Goal: Task Accomplishment & Management: Manage account settings

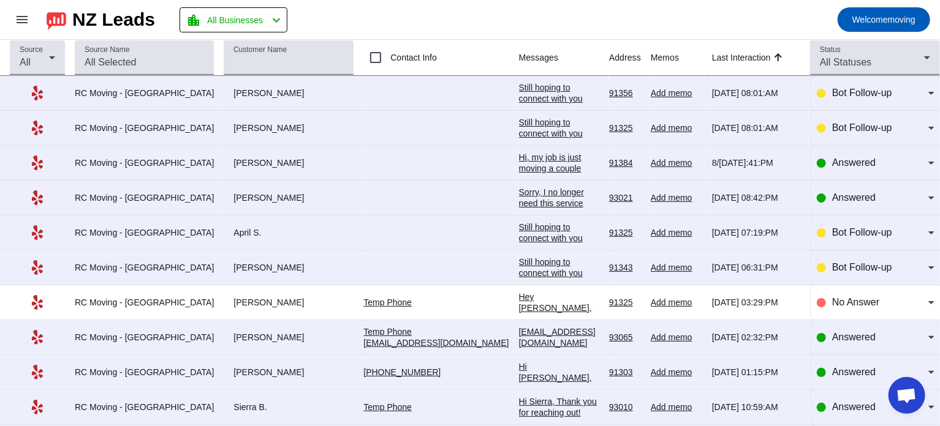
click at [519, 189] on div "Sorry, I no longer need this service" at bounding box center [559, 198] width 80 height 22
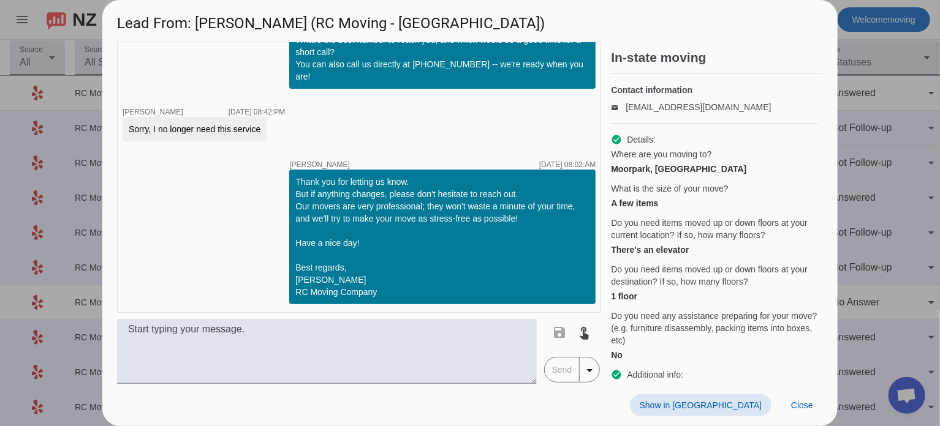
scroll to position [323, 0]
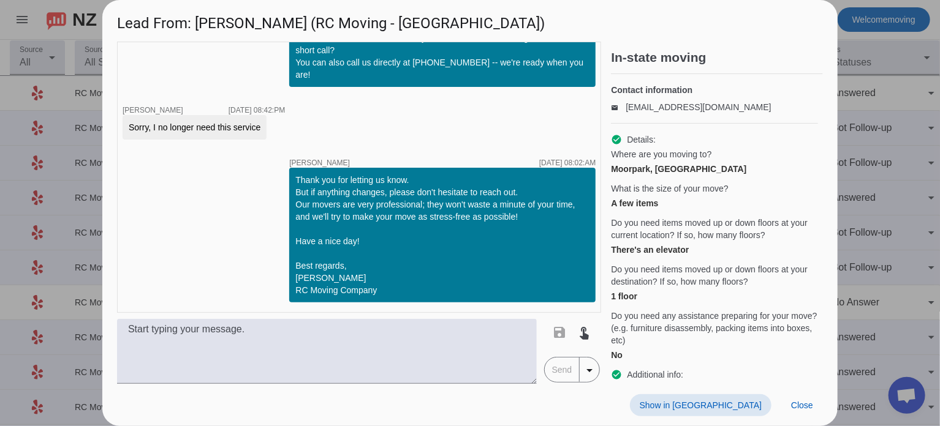
click at [826, 111] on div "timer close [PERSON_NAME] [DATE] 05:09:PM timer close [PERSON_NAME] [DATE] 05:0…" at bounding box center [469, 213] width 735 height 342
click at [869, 99] on div at bounding box center [470, 213] width 940 height 426
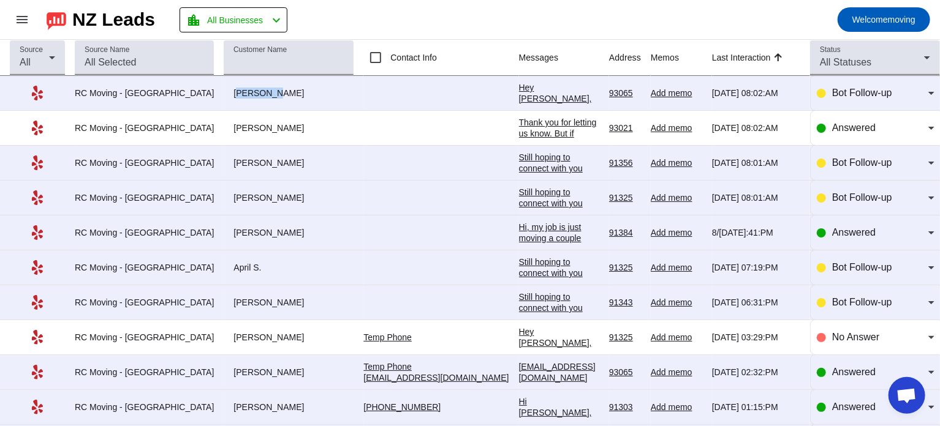
drag, startPoint x: 204, startPoint y: 90, endPoint x: 342, endPoint y: 99, distance: 138.7
drag, startPoint x: 206, startPoint y: 124, endPoint x: 271, endPoint y: 123, distance: 65.6
click at [271, 123] on div "[PERSON_NAME]" at bounding box center [289, 128] width 130 height 11
copy div "[PERSON_NAME]"
click at [522, 127] on div "Thank you for letting us know. But if anything changes, please don't hesitate t…" at bounding box center [559, 210] width 80 height 187
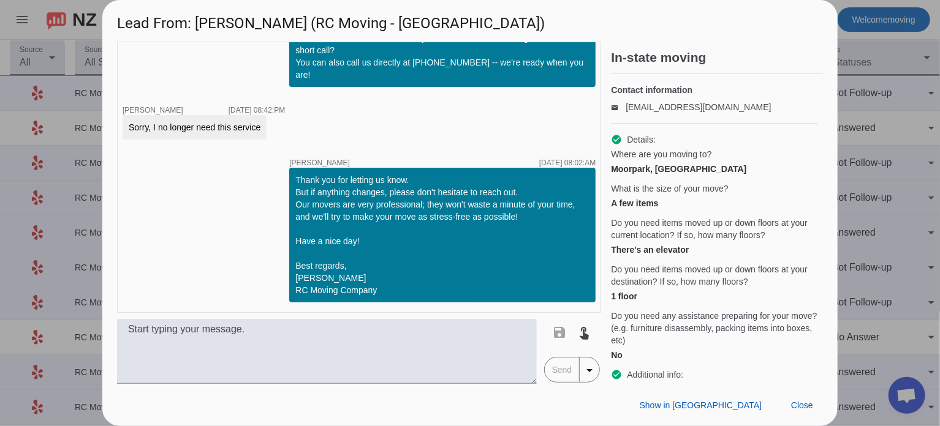
drag, startPoint x: 260, startPoint y: 124, endPoint x: 124, endPoint y: 129, distance: 136.1
click at [124, 129] on div "Sorry, I no longer need this service" at bounding box center [195, 127] width 144 height 25
copy div "Sorry, I no longer need this service"
click at [843, 84] on div at bounding box center [470, 213] width 940 height 426
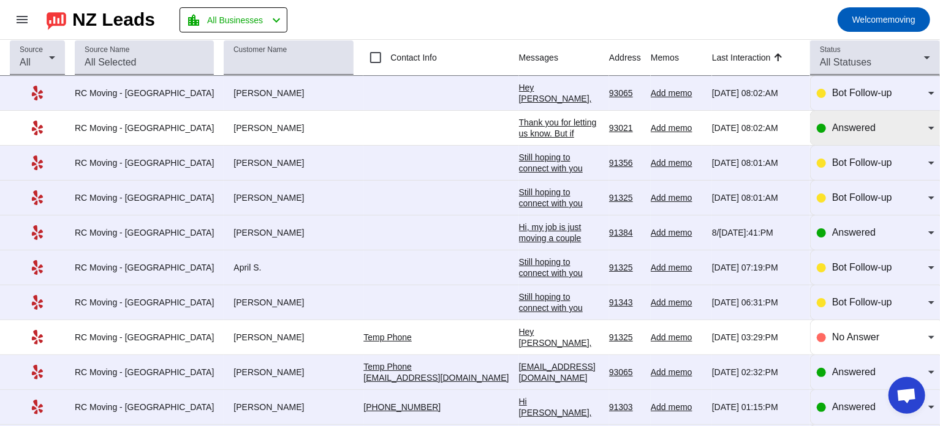
click at [840, 123] on span "Answered" at bounding box center [853, 128] width 43 height 10
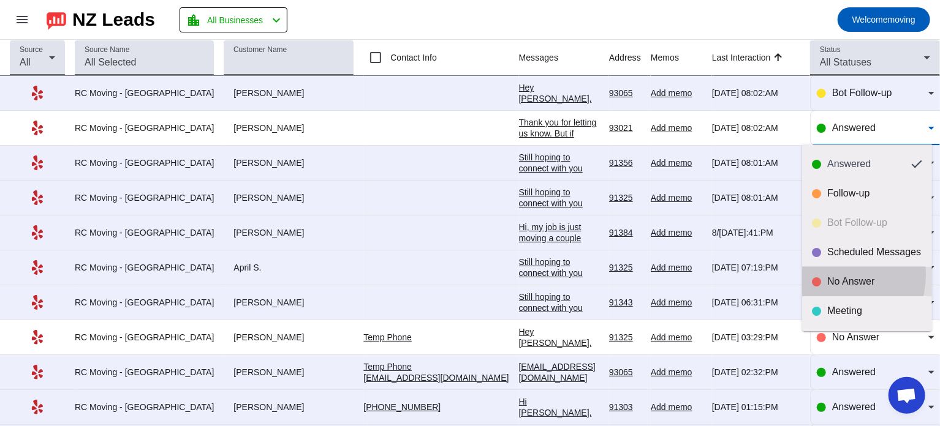
click at [828, 274] on mat-option "No Answer" at bounding box center [867, 281] width 130 height 29
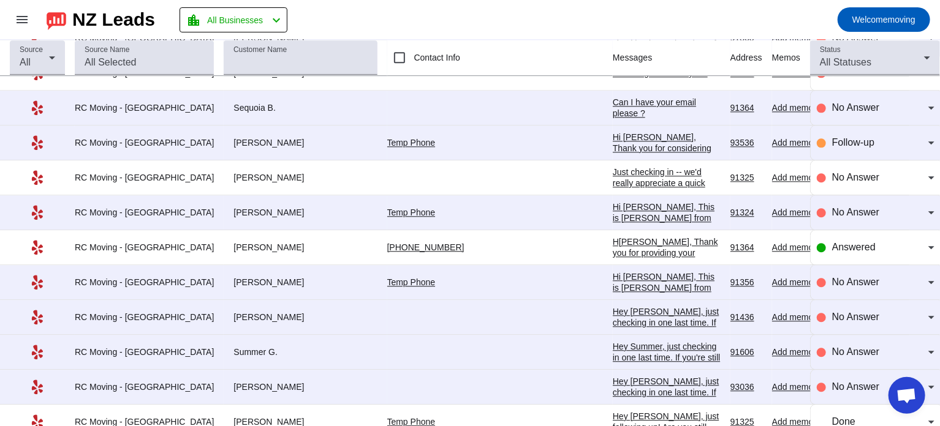
scroll to position [3834, 0]
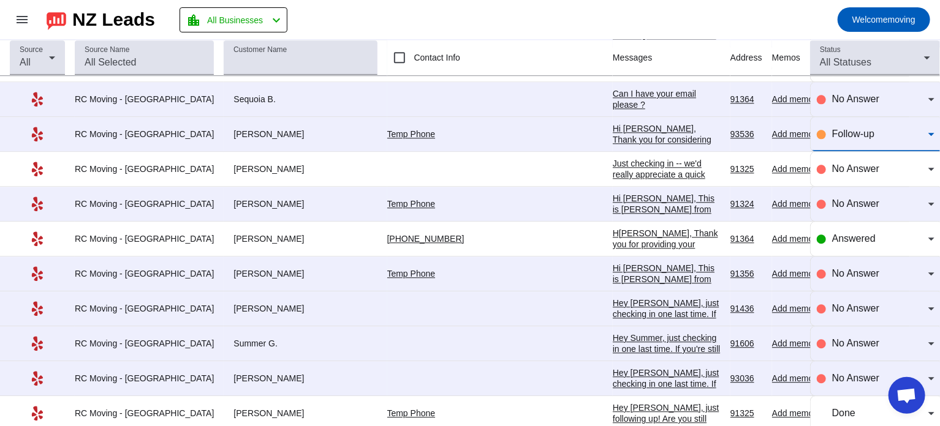
click at [860, 127] on div "Follow-up" at bounding box center [880, 134] width 96 height 15
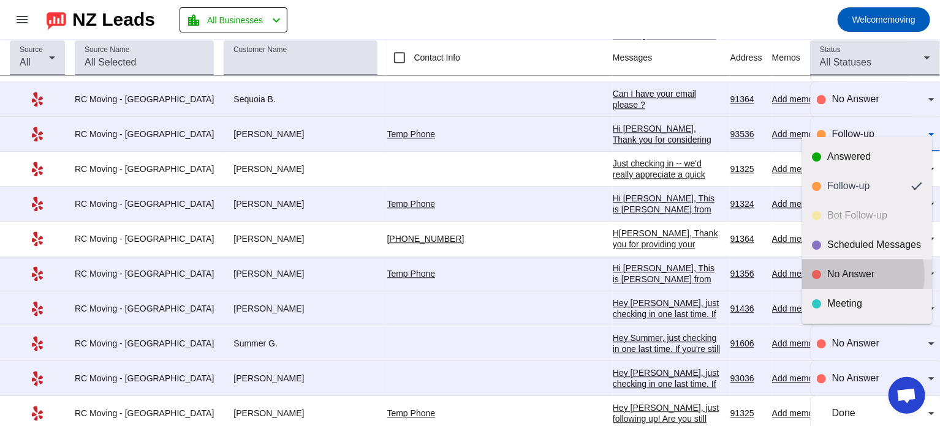
click at [847, 275] on div "No Answer" at bounding box center [874, 274] width 95 height 12
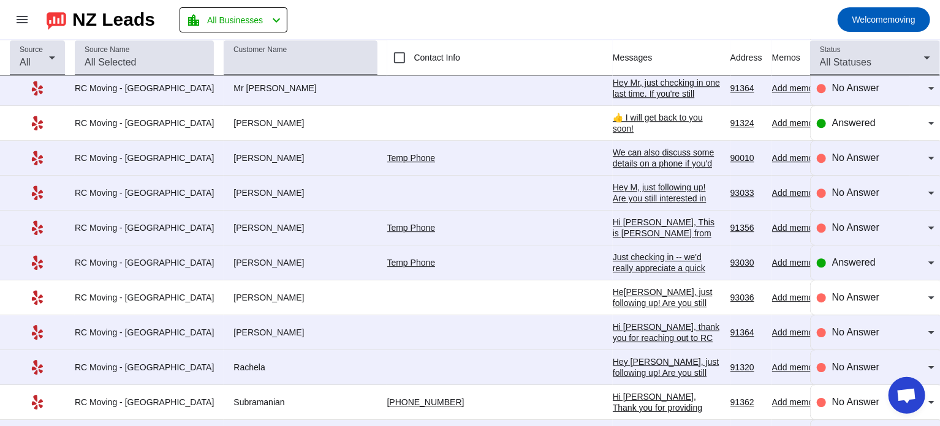
scroll to position [1786, 0]
click at [817, 118] on div at bounding box center [821, 122] width 9 height 9
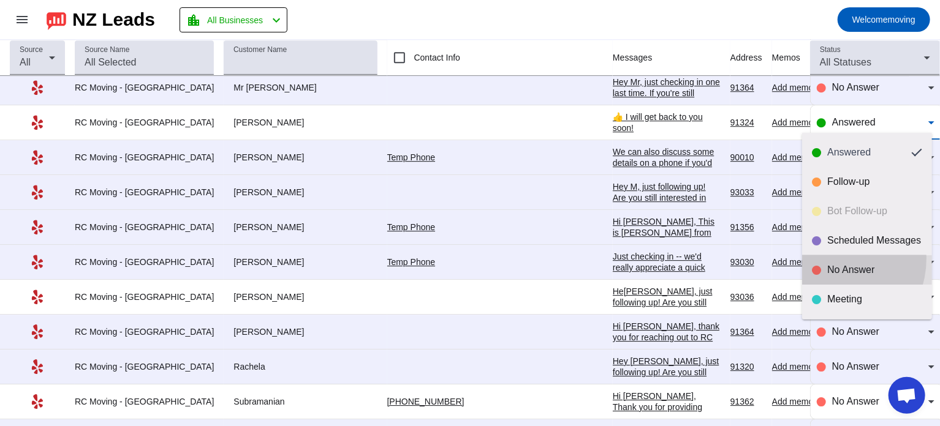
click at [821, 258] on mat-option "No Answer" at bounding box center [867, 269] width 130 height 29
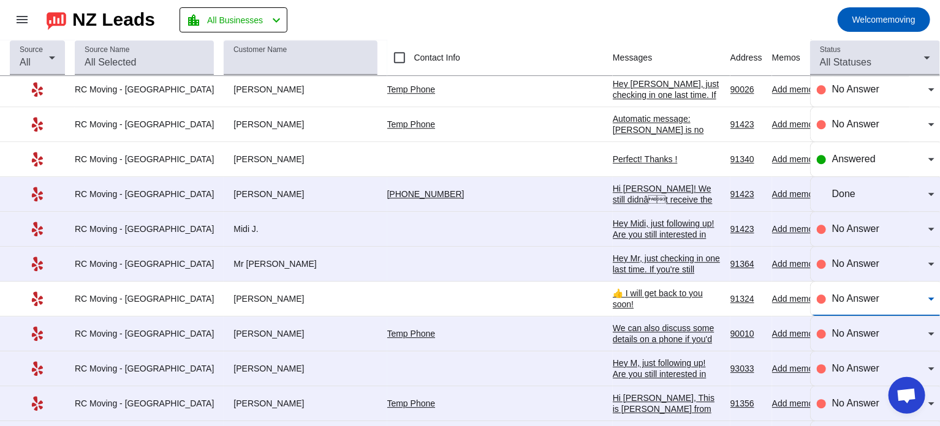
scroll to position [1572, 0]
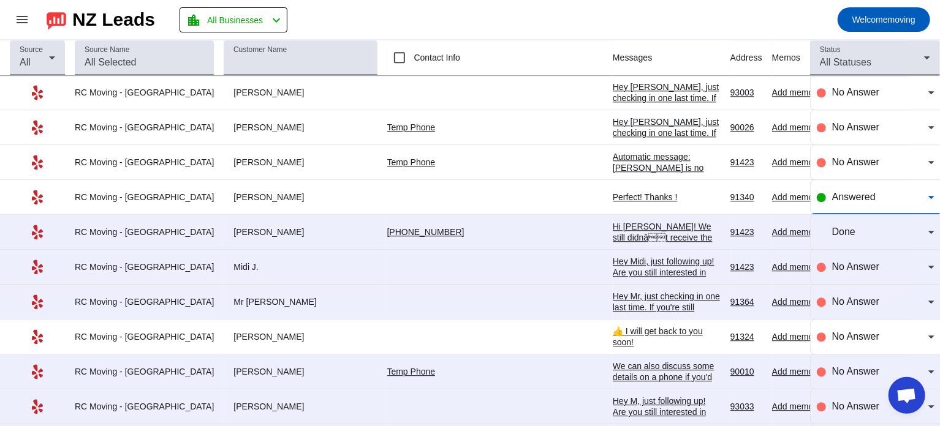
click at [837, 192] on span "Answered" at bounding box center [853, 197] width 43 height 10
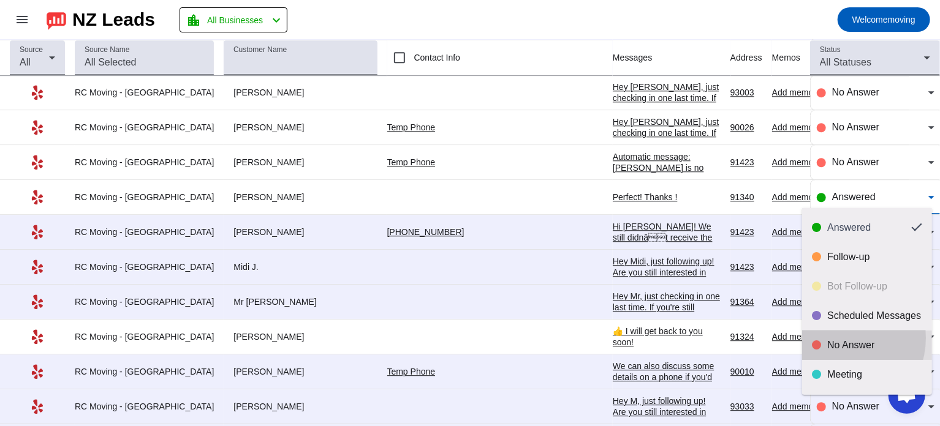
click at [837, 338] on mat-option "No Answer" at bounding box center [867, 345] width 130 height 29
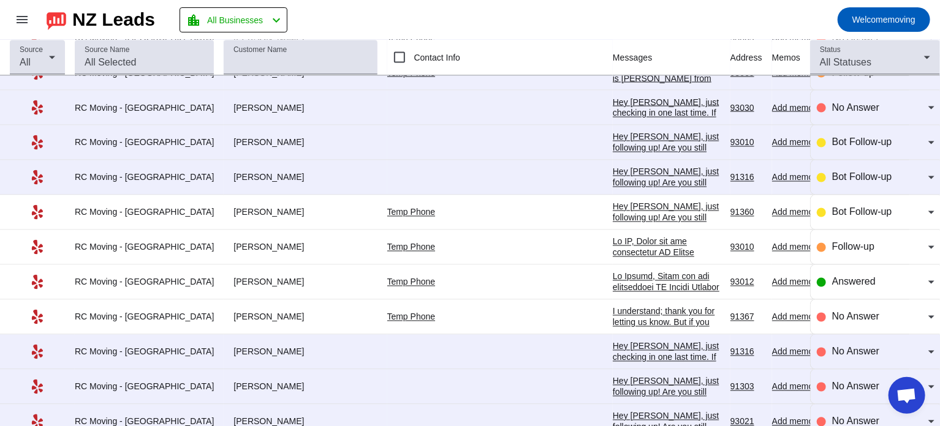
scroll to position [1095, 0]
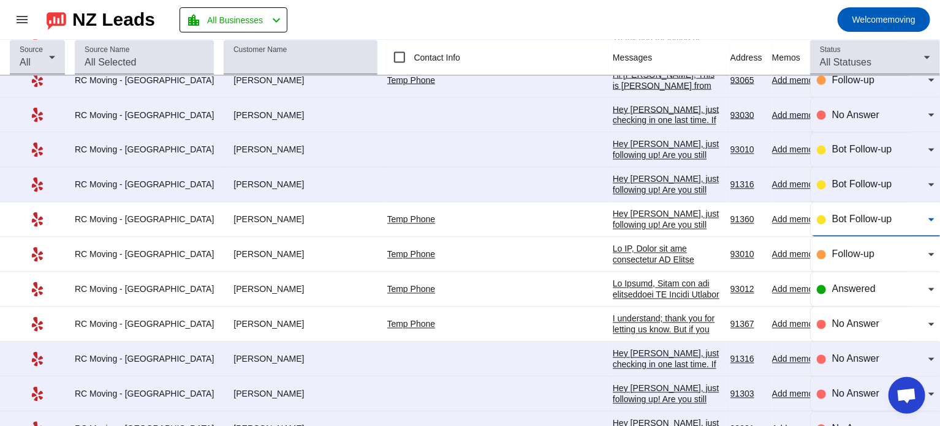
click at [846, 216] on span "Bot Follow-up" at bounding box center [862, 219] width 60 height 10
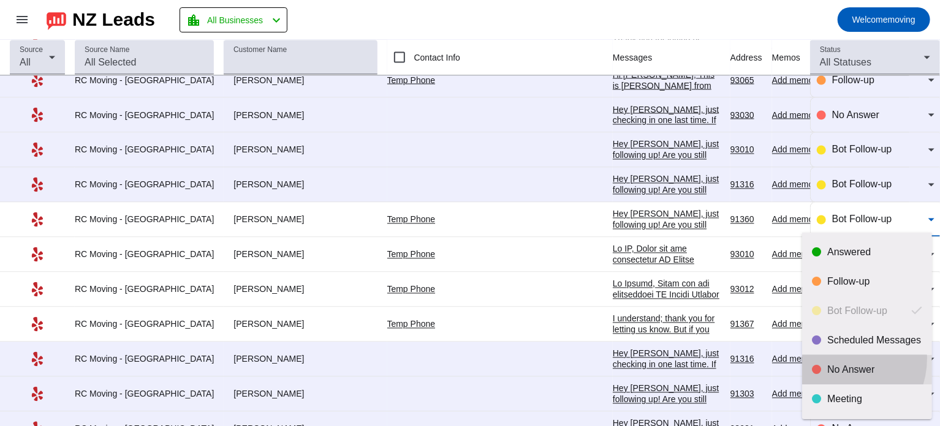
click at [834, 358] on mat-option "No Answer" at bounding box center [867, 369] width 130 height 29
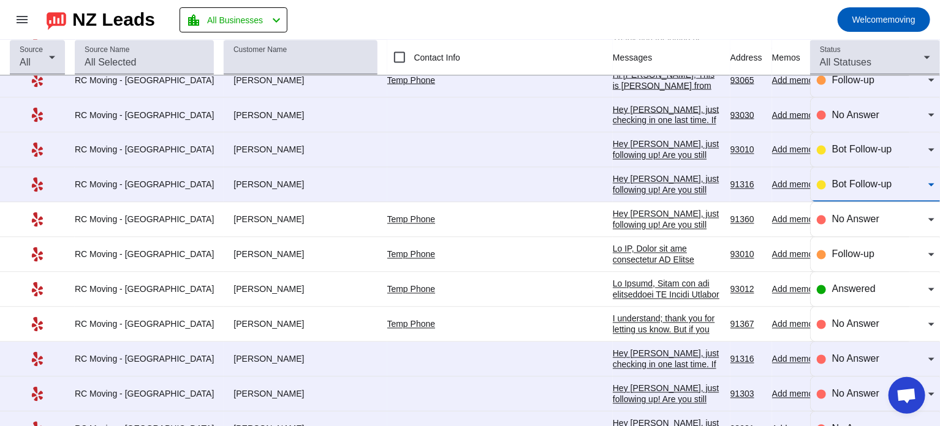
click at [861, 179] on span "Bot Follow-up" at bounding box center [862, 184] width 60 height 10
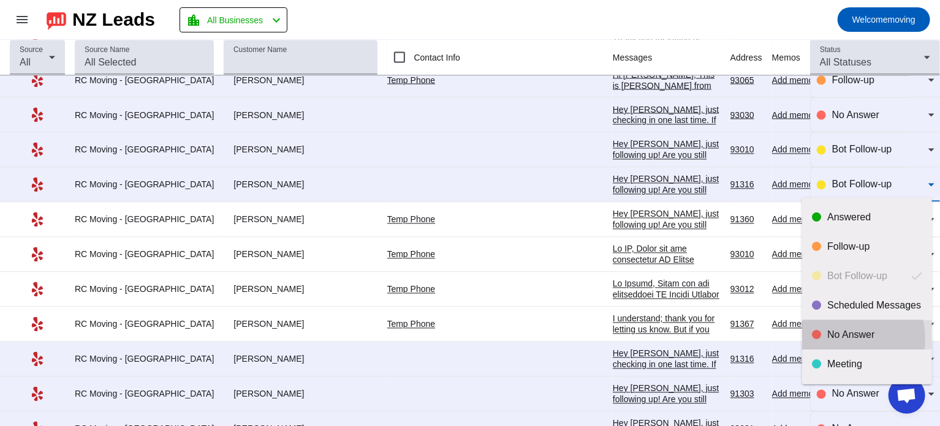
click at [845, 339] on div "No Answer" at bounding box center [874, 335] width 95 height 12
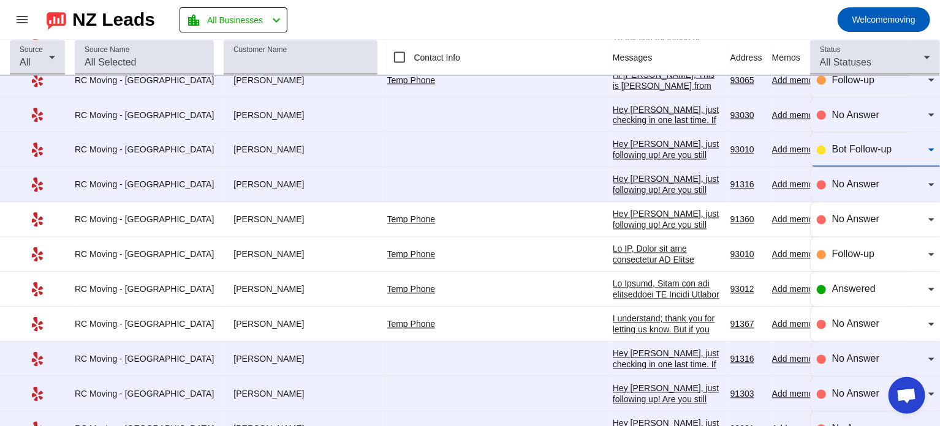
click at [832, 145] on span "Bot Follow-up" at bounding box center [862, 150] width 60 height 10
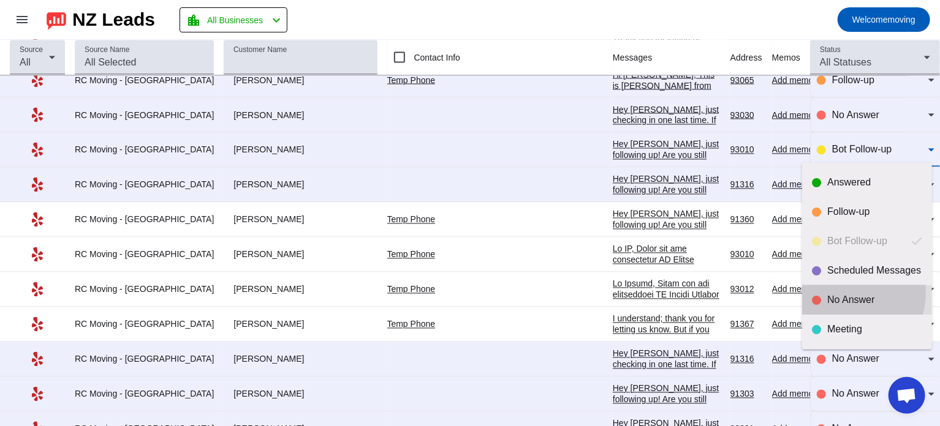
click at [829, 292] on mat-option "No Answer" at bounding box center [867, 299] width 130 height 29
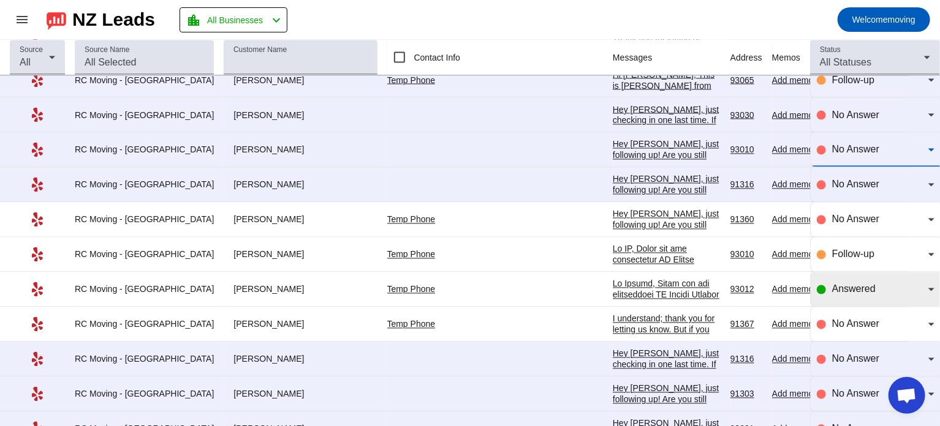
click at [832, 289] on span "Answered" at bounding box center [853, 289] width 43 height 10
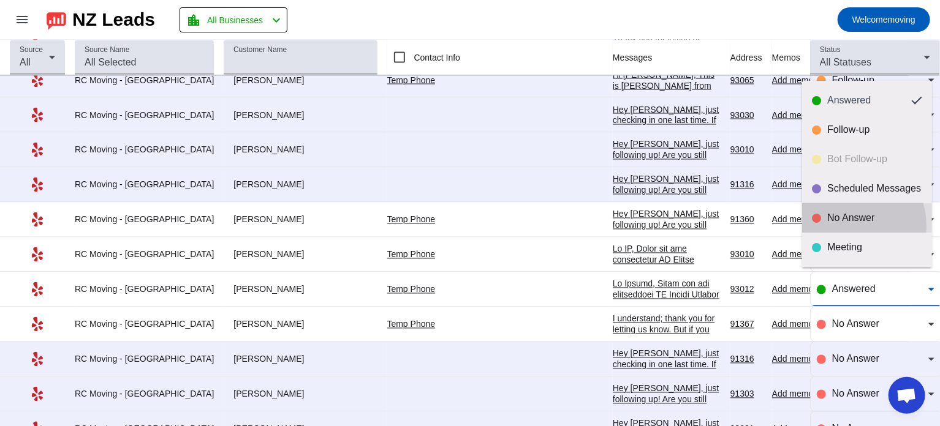
click at [842, 227] on mat-option "No Answer" at bounding box center [867, 217] width 130 height 29
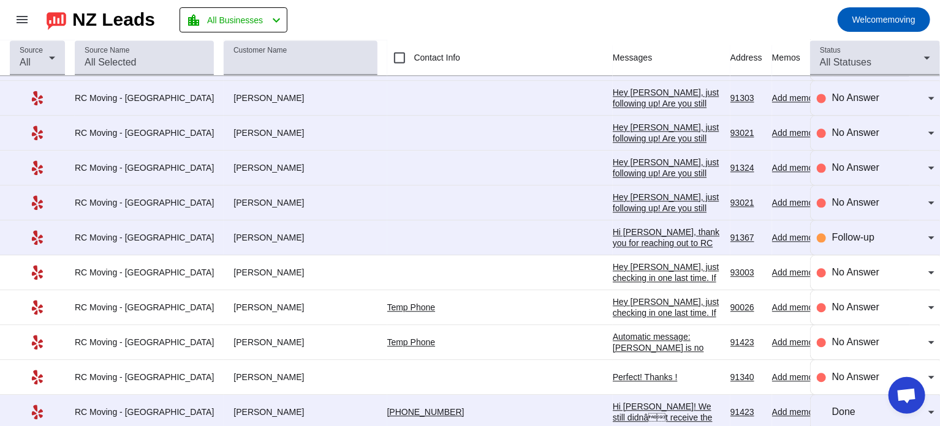
scroll to position [1396, 0]
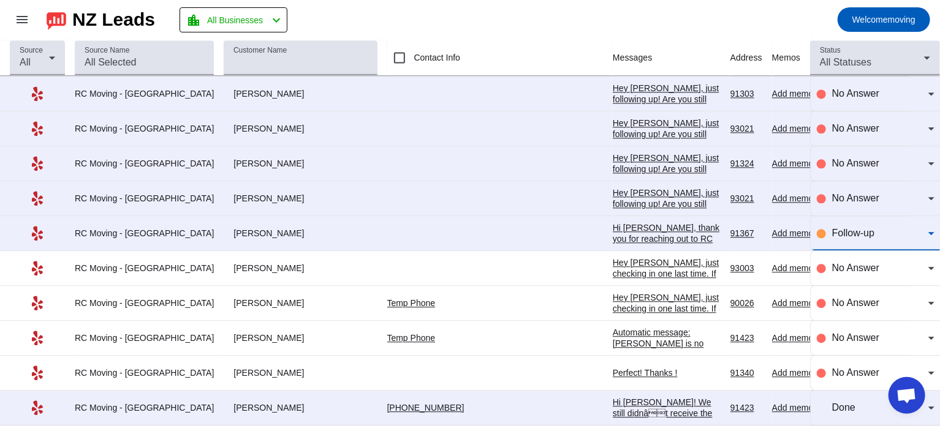
click at [857, 226] on div "Follow-up" at bounding box center [880, 233] width 96 height 15
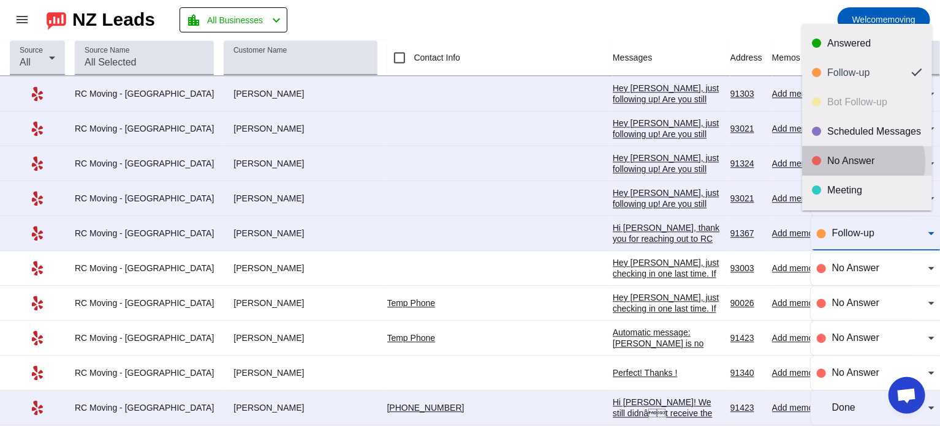
click at [850, 163] on div "No Answer" at bounding box center [874, 161] width 95 height 12
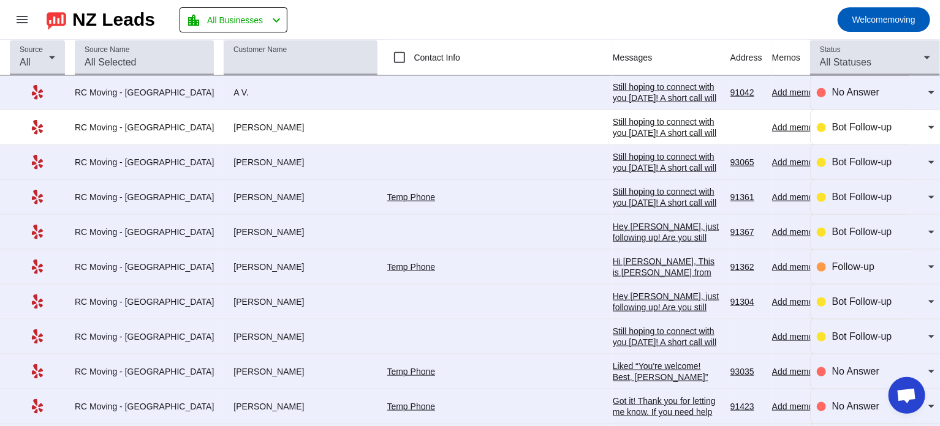
scroll to position [661, 0]
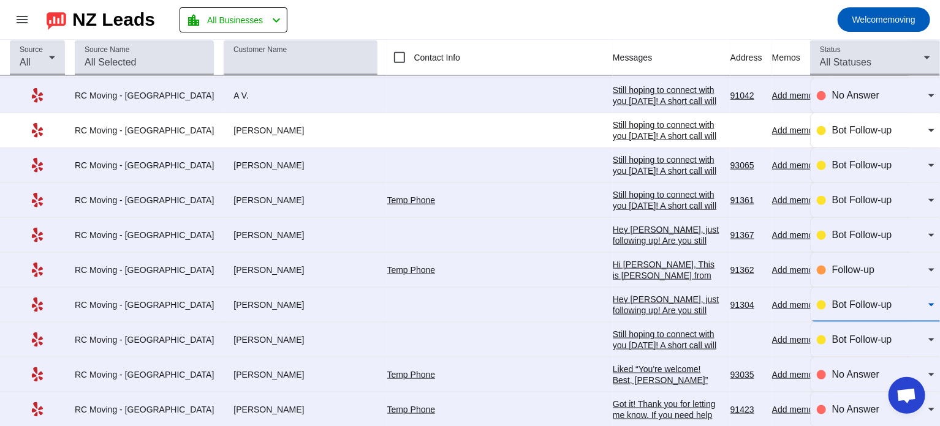
click at [843, 300] on span "Bot Follow-up" at bounding box center [862, 305] width 60 height 10
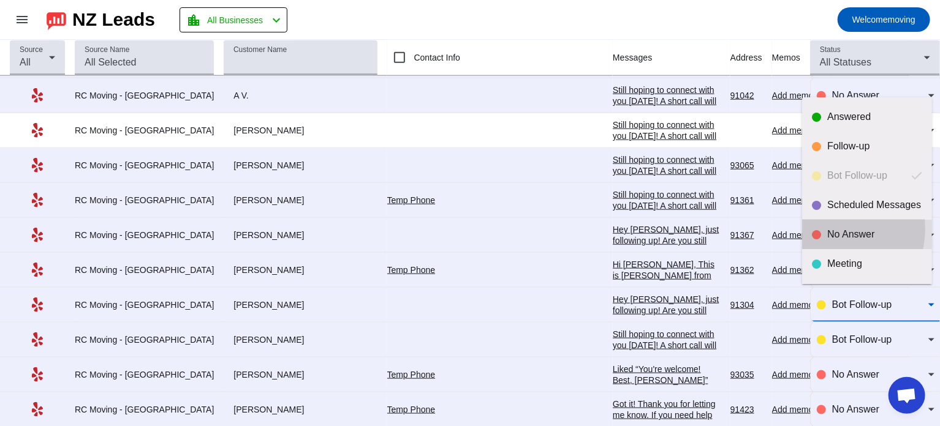
click at [835, 229] on div "No Answer" at bounding box center [874, 234] width 95 height 12
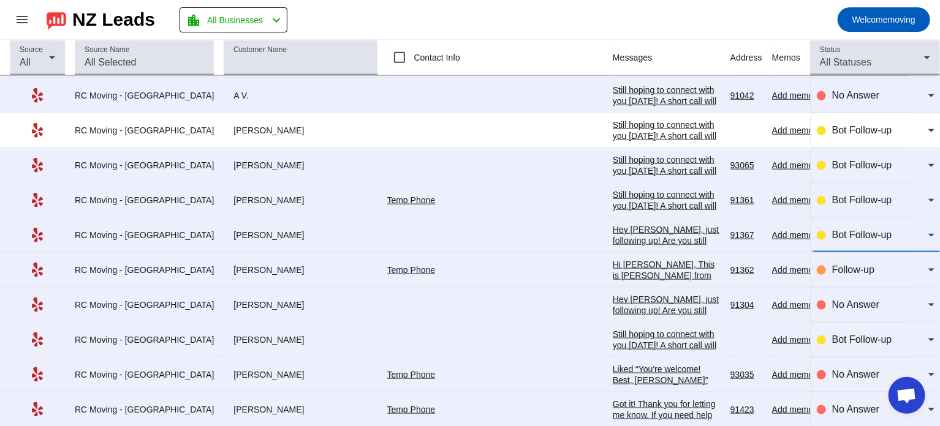
click at [847, 233] on span "Bot Follow-up" at bounding box center [862, 235] width 60 height 10
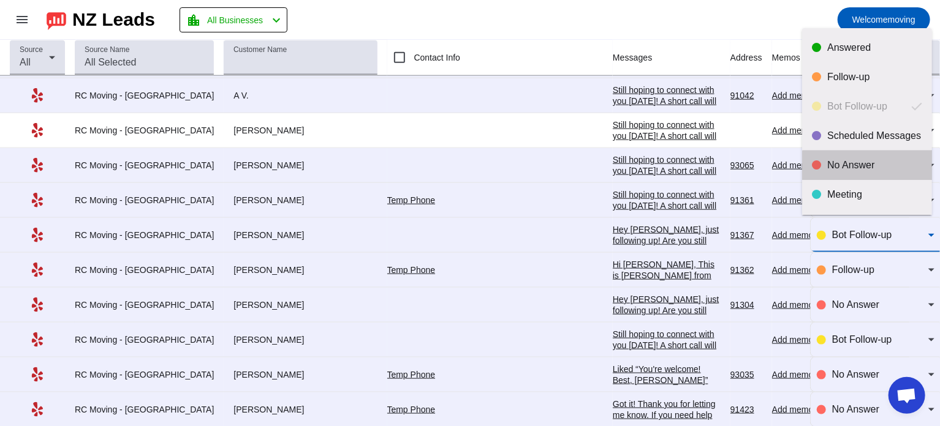
click at [867, 172] on mat-option "No Answer" at bounding box center [867, 165] width 130 height 29
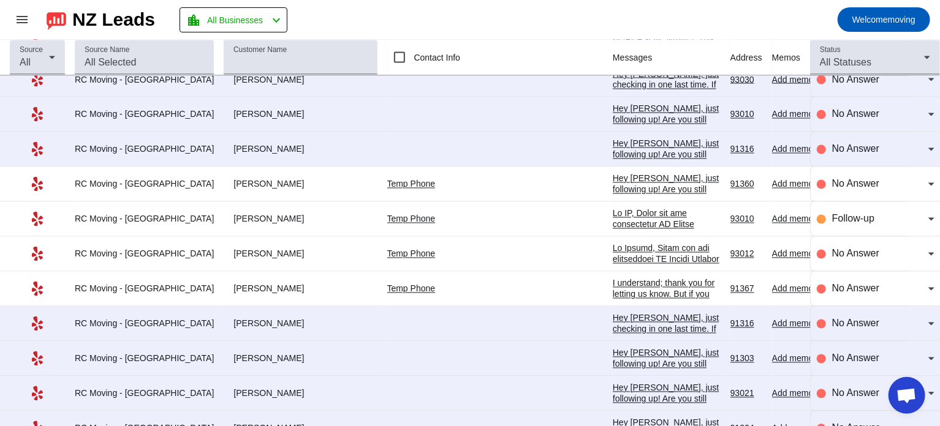
scroll to position [1134, 0]
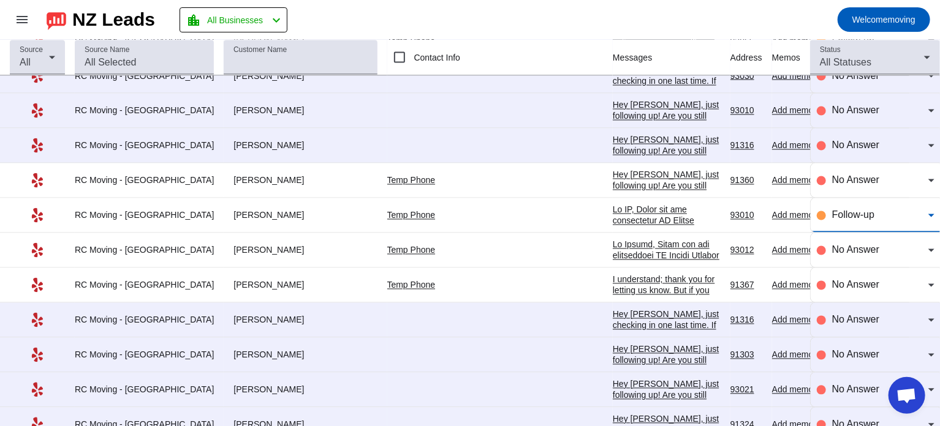
click at [842, 208] on div "Follow-up" at bounding box center [880, 215] width 96 height 15
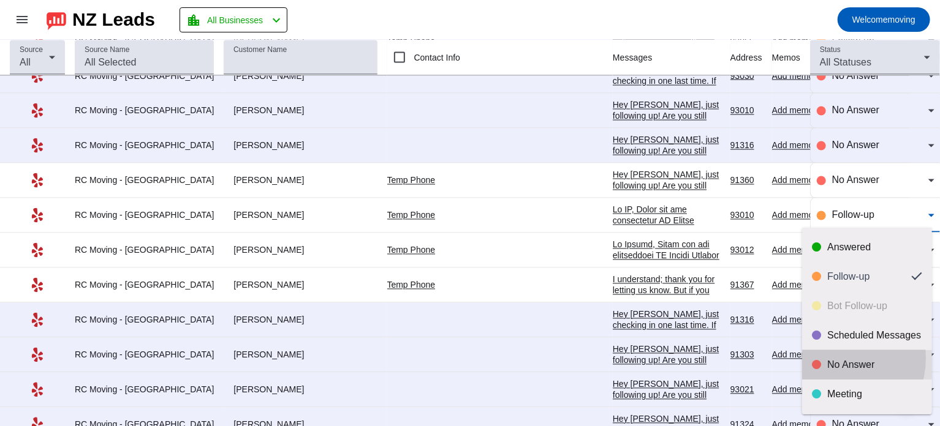
click at [830, 359] on div "No Answer" at bounding box center [874, 365] width 95 height 12
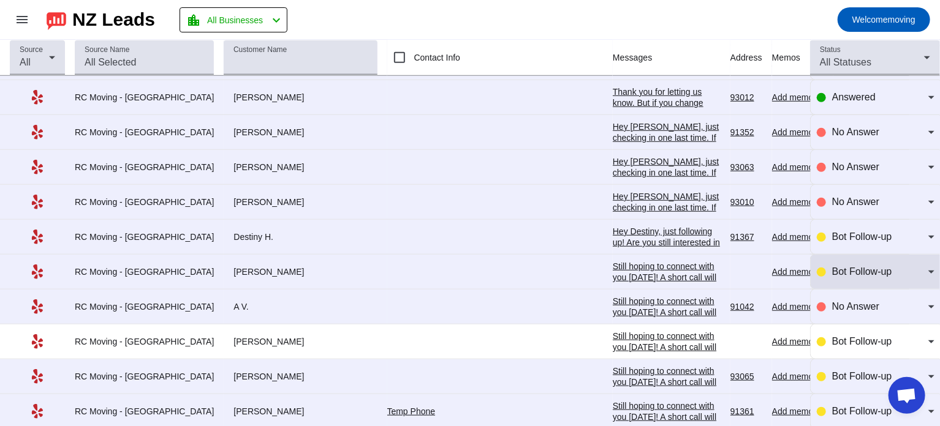
scroll to position [448, 0]
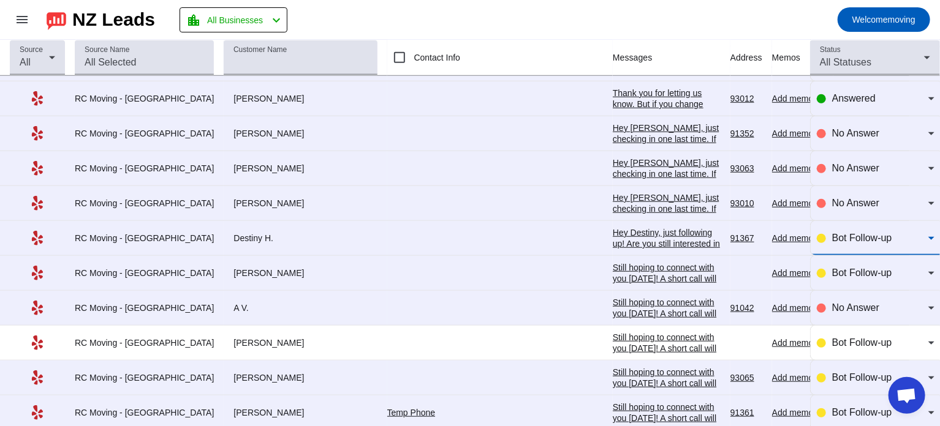
click at [856, 235] on span "Bot Follow-up" at bounding box center [862, 238] width 60 height 10
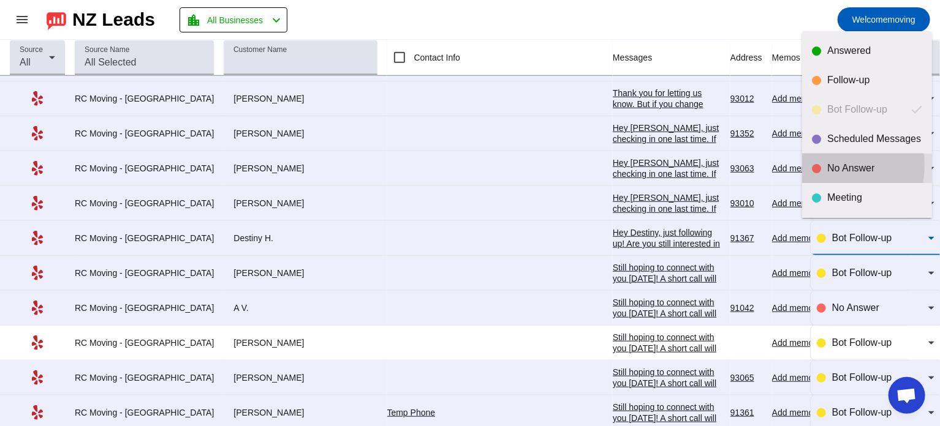
click at [827, 165] on div "No Answer" at bounding box center [874, 168] width 95 height 12
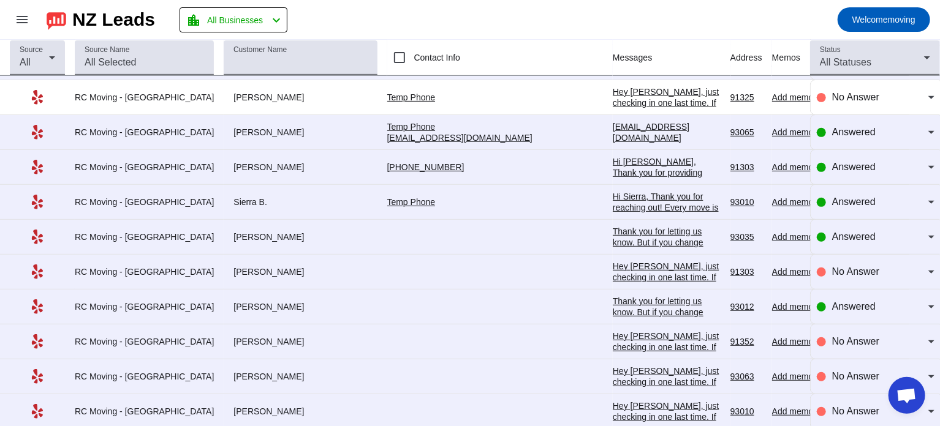
scroll to position [242, 0]
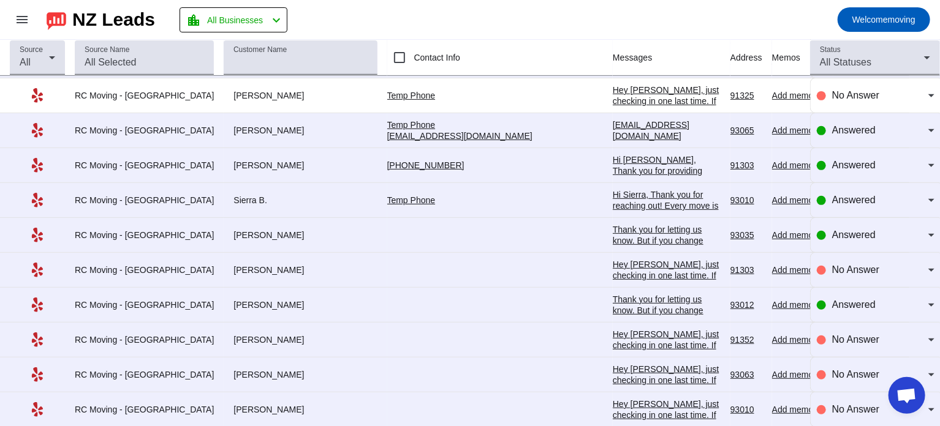
click at [613, 233] on div "Thank you for letting us know. But if you change your mind, please don't hesita…" at bounding box center [667, 295] width 108 height 143
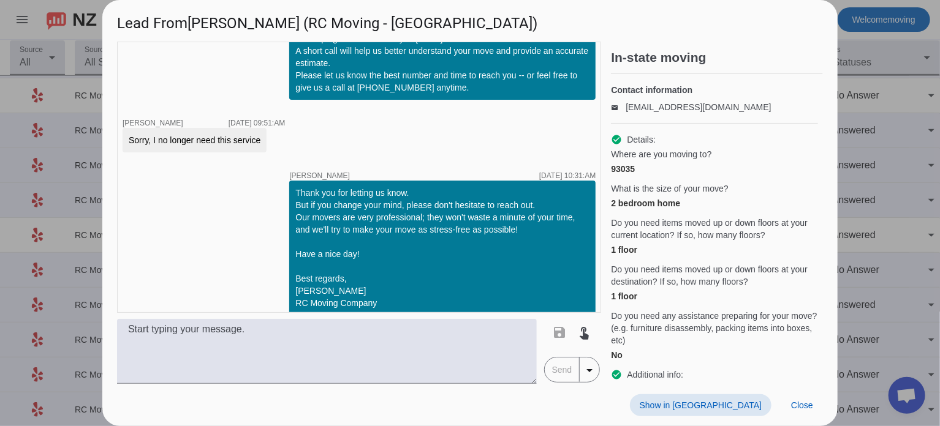
scroll to position [265, 0]
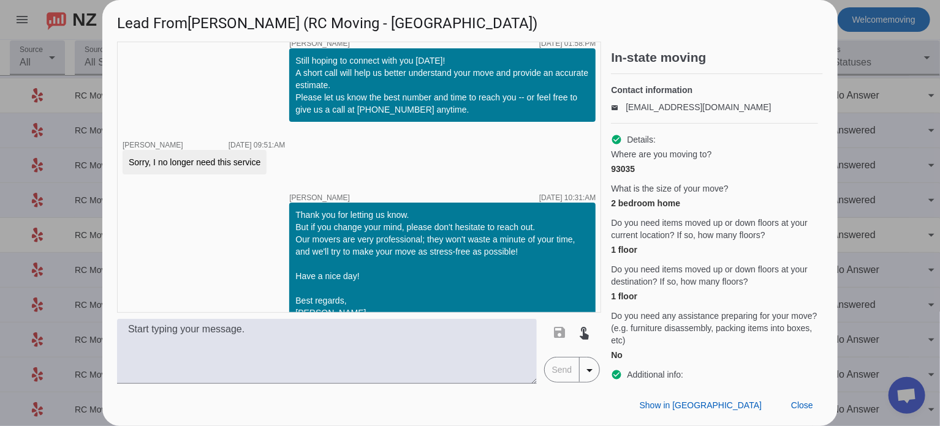
drag, startPoint x: 127, startPoint y: 149, endPoint x: 263, endPoint y: 147, distance: 136.0
click at [263, 150] on div "Sorry, I no longer need this service" at bounding box center [195, 162] width 144 height 25
copy div "Sorry, I no longer need this service"
click at [884, 126] on div at bounding box center [470, 213] width 940 height 426
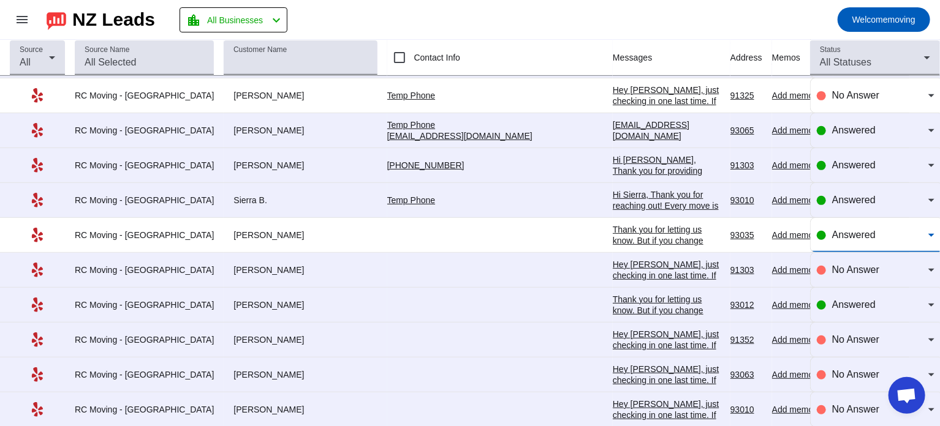
click at [837, 233] on span "Answered" at bounding box center [853, 235] width 43 height 10
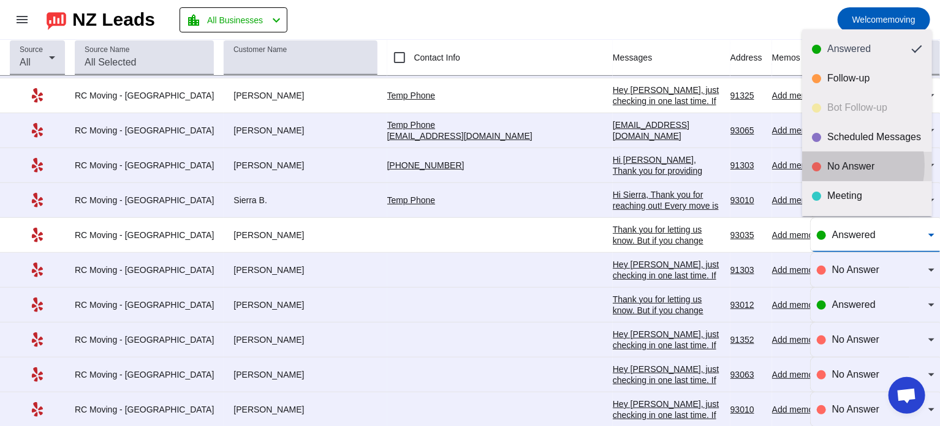
click at [830, 165] on div "No Answer" at bounding box center [874, 166] width 95 height 12
